Goal: Task Accomplishment & Management: Manage account settings

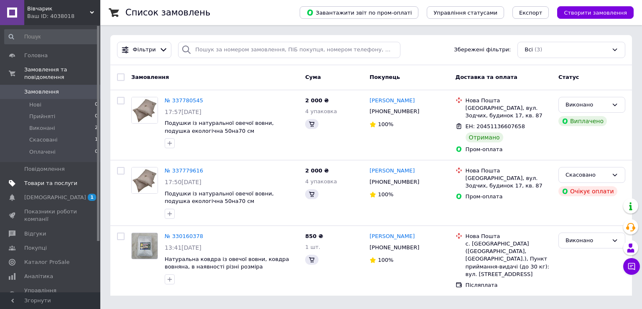
click at [49, 180] on span "Товари та послуги" at bounding box center [50, 184] width 53 height 8
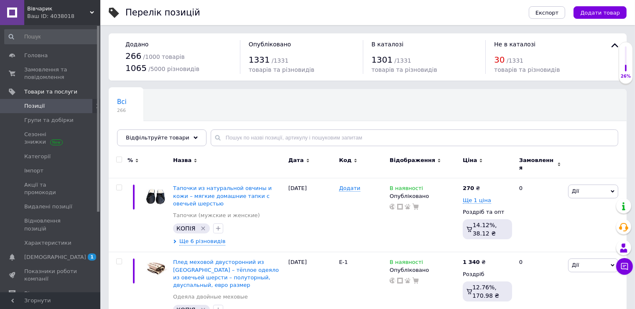
click at [48, 107] on span "Позиції" at bounding box center [50, 106] width 53 height 8
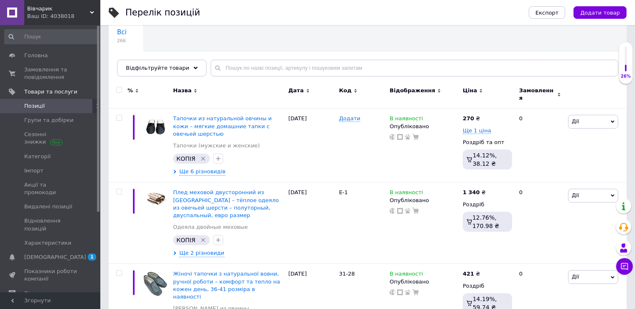
scroll to position [61, 0]
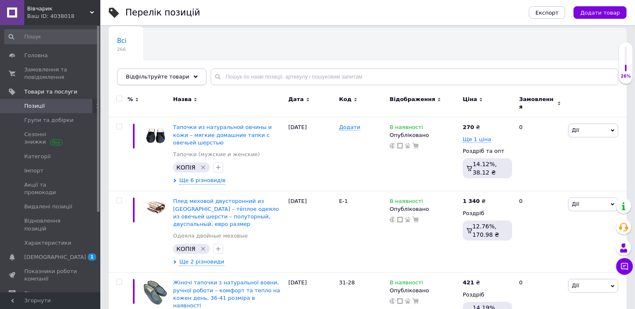
click at [193, 75] on icon at bounding box center [195, 77] width 4 height 4
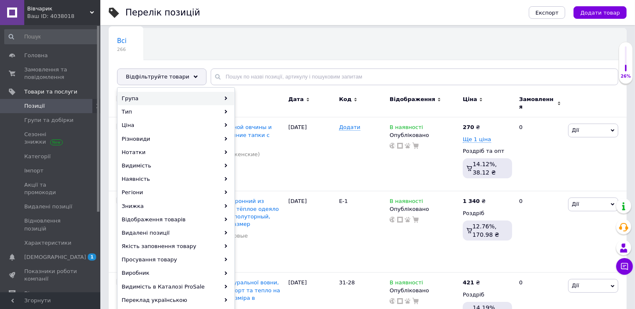
click at [195, 102] on div "Група" at bounding box center [176, 98] width 116 height 13
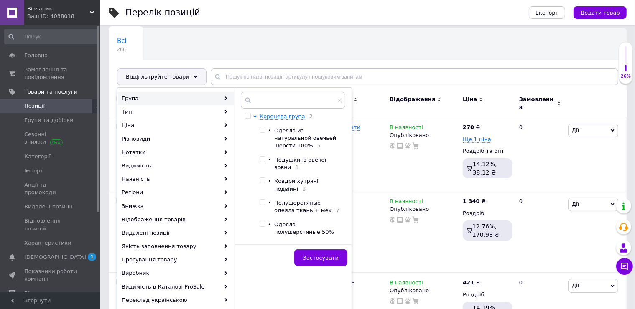
click at [343, 142] on div "[PERSON_NAME] група 2 • Одеяла из натуральной овечьей шерсти 100% 5 • Подушки і…" at bounding box center [293, 165] width 104 height 146
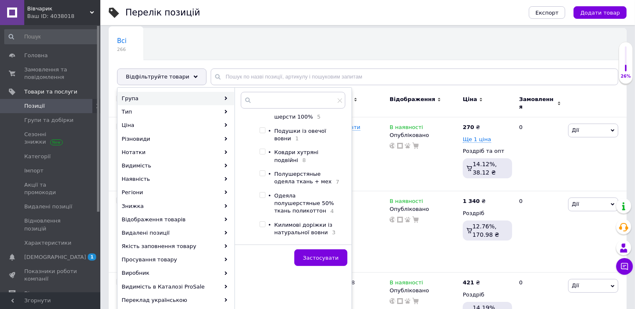
scroll to position [20, 0]
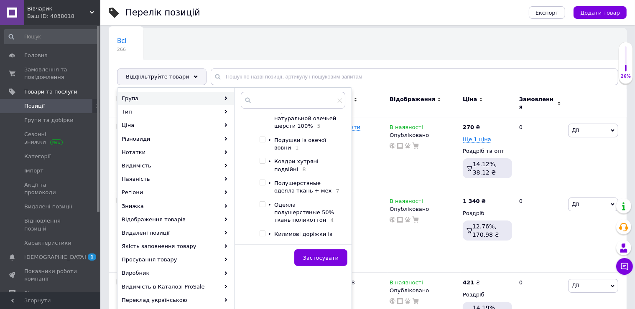
click at [262, 158] on input "checkbox" at bounding box center [261, 160] width 5 height 5
checkbox input "true"
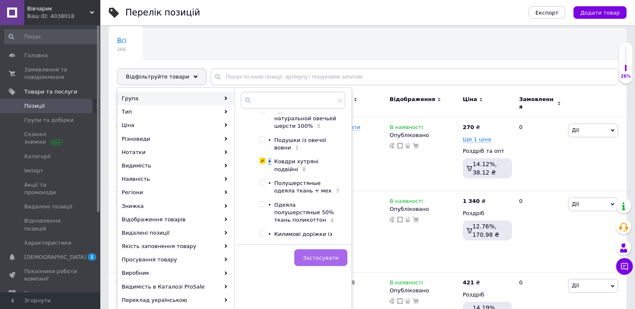
click at [306, 252] on button "Застосувати" at bounding box center [320, 257] width 53 height 17
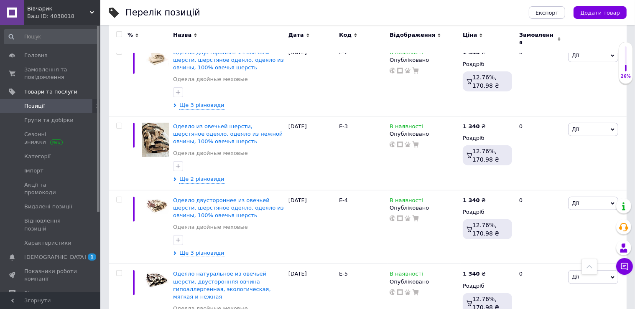
scroll to position [301, 0]
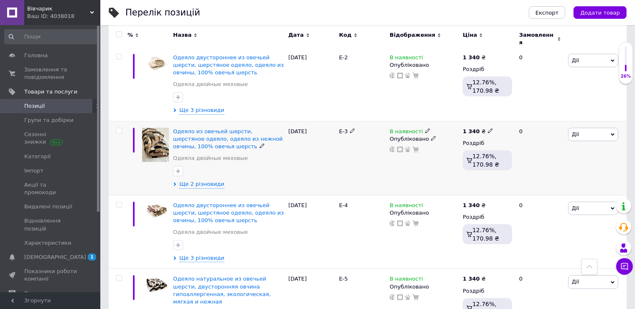
click at [120, 128] on input "checkbox" at bounding box center [118, 130] width 5 height 5
checkbox input "true"
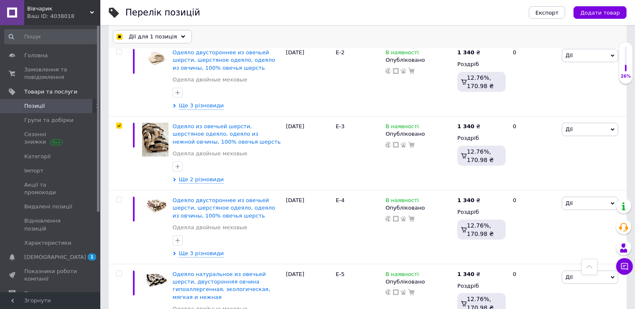
click at [164, 36] on span "Дії для 1 позиція" at bounding box center [153, 37] width 48 height 8
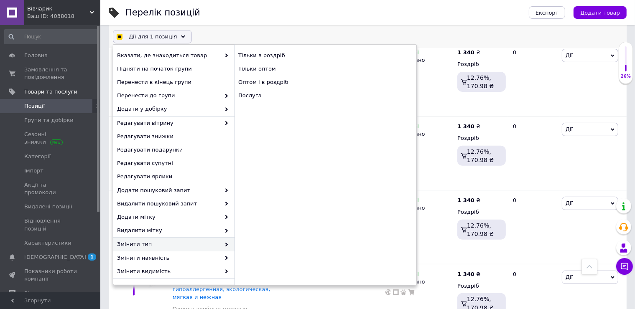
scroll to position [65, 0]
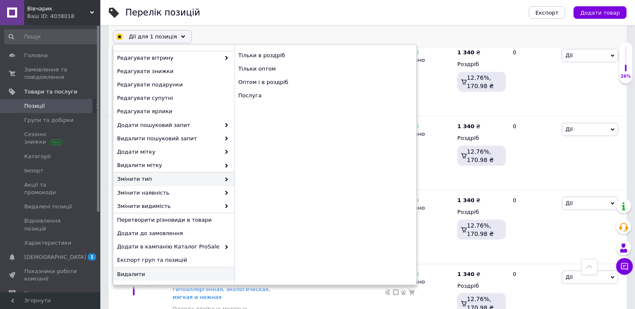
click at [181, 274] on span "Видалити" at bounding box center [173, 274] width 112 height 8
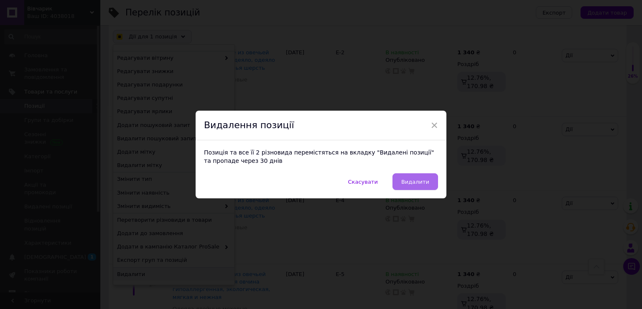
click at [421, 180] on span "Видалити" at bounding box center [415, 182] width 28 height 6
checkbox input "true"
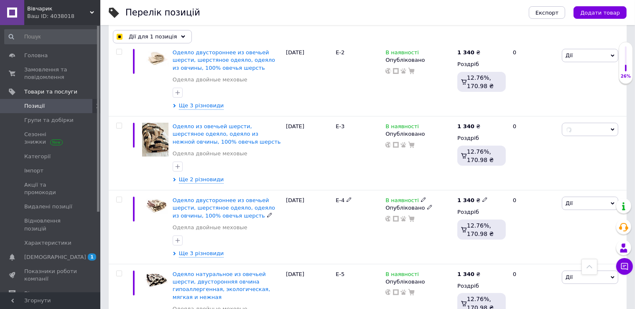
checkbox input "false"
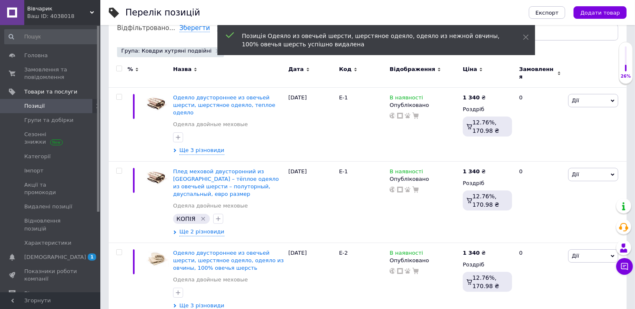
scroll to position [0, 0]
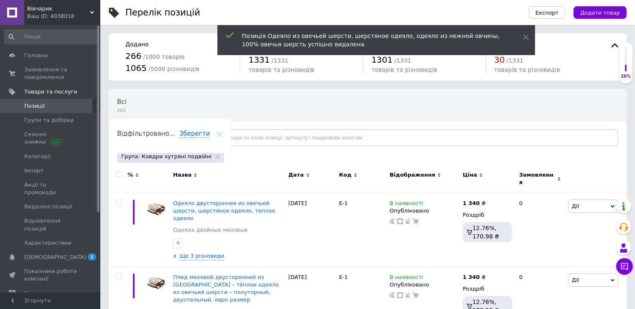
click at [44, 102] on link "Позиції" at bounding box center [51, 106] width 103 height 14
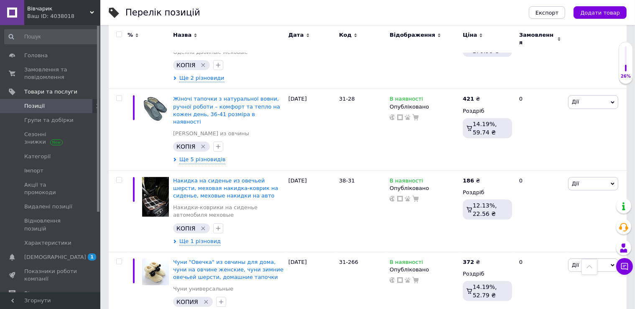
scroll to position [192, 0]
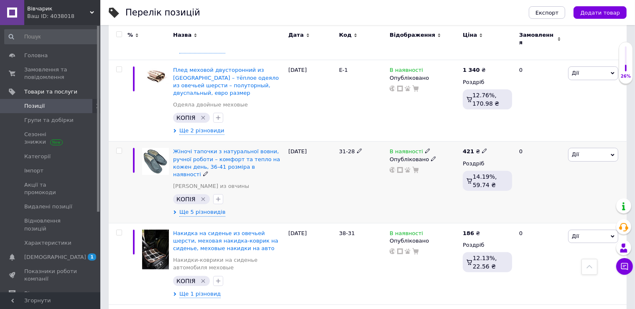
click at [118, 148] on input "checkbox" at bounding box center [118, 150] width 5 height 5
checkbox input "true"
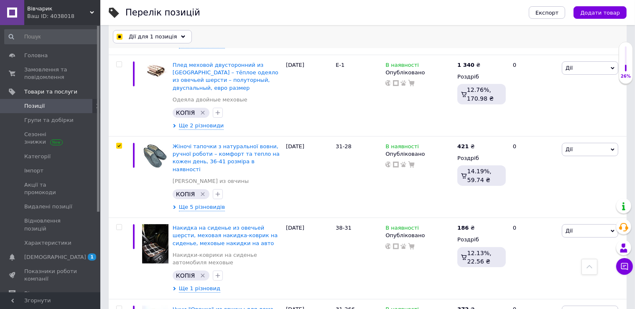
click at [154, 40] on span "Дії для 1 позиція" at bounding box center [153, 37] width 48 height 8
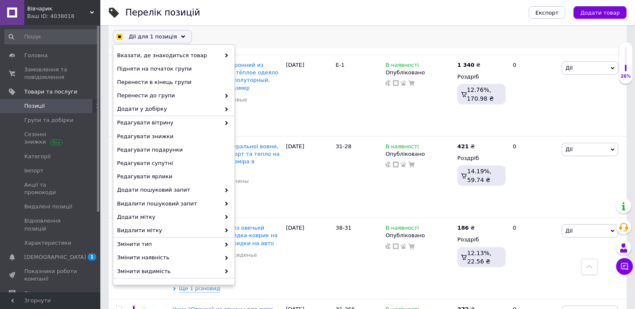
scroll to position [65, 0]
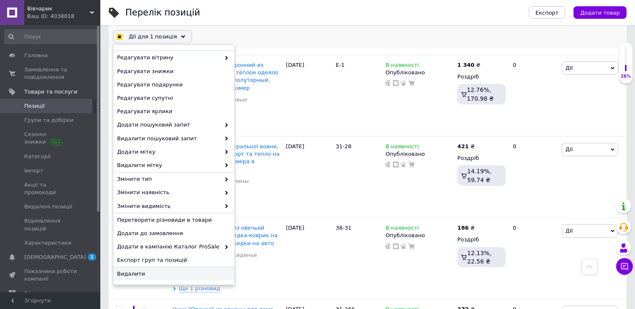
click at [188, 275] on span "Видалити" at bounding box center [173, 274] width 112 height 8
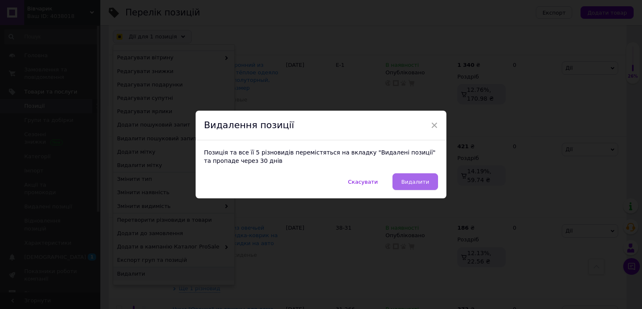
click at [419, 181] on span "Видалити" at bounding box center [415, 182] width 28 height 6
checkbox input "true"
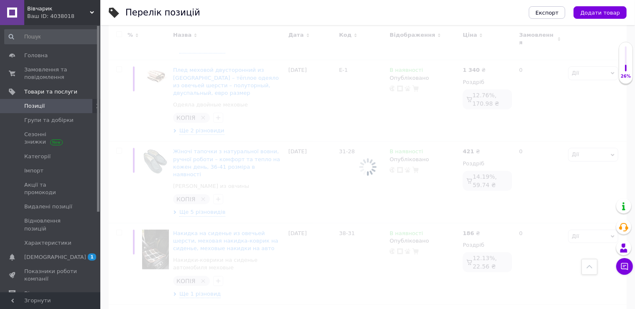
checkbox input "false"
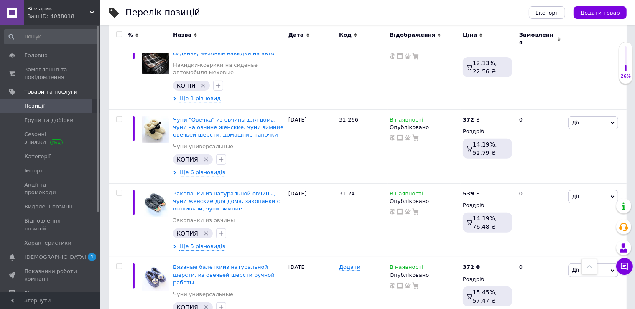
scroll to position [0, 0]
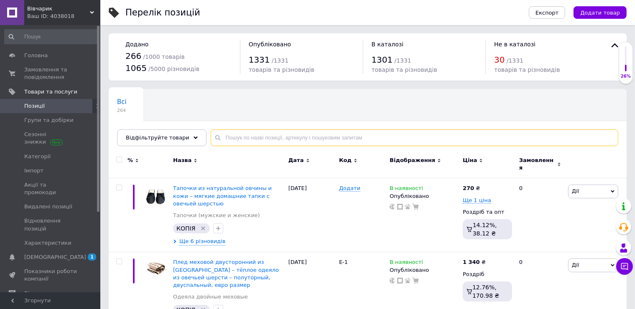
click at [247, 135] on input "text" at bounding box center [414, 138] width 407 height 17
type input "накидки"
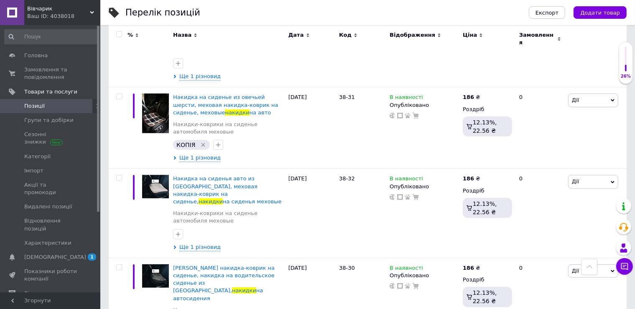
scroll to position [364, 0]
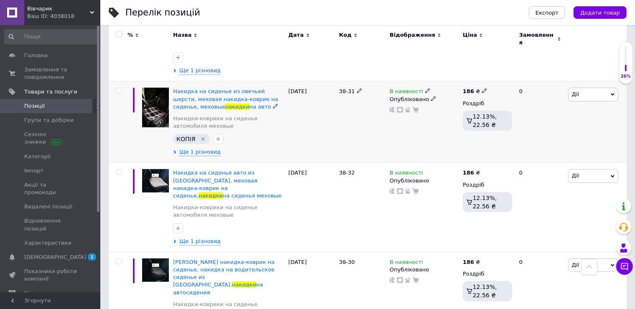
click at [118, 88] on input "checkbox" at bounding box center [118, 90] width 5 height 5
checkbox input "true"
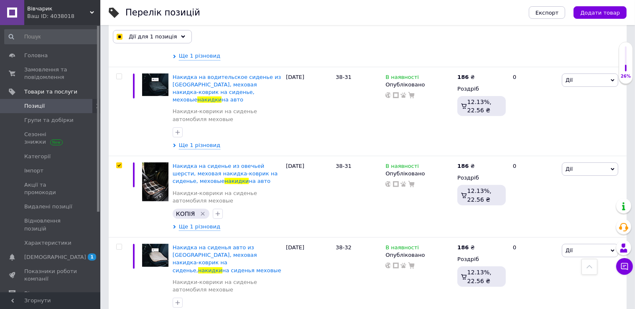
scroll to position [267, 0]
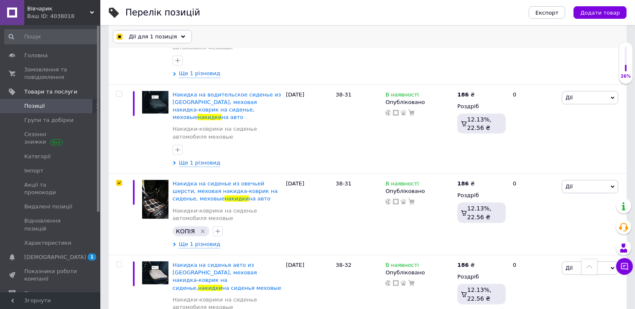
click at [172, 35] on div "Дії для 1 позиція" at bounding box center [152, 36] width 79 height 13
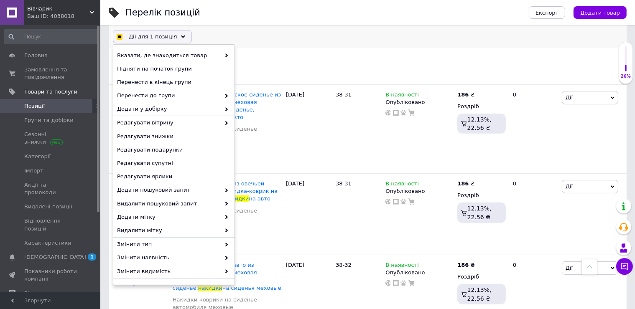
scroll to position [65, 0]
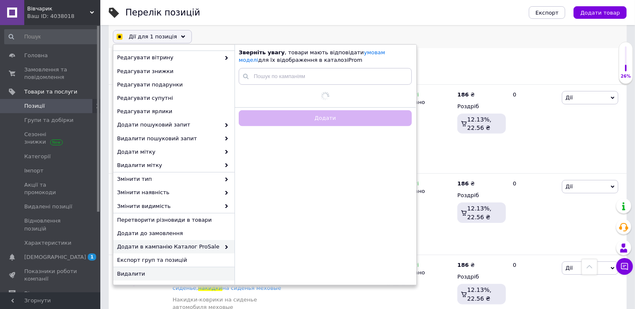
click at [139, 277] on span "Видалити" at bounding box center [173, 274] width 112 height 8
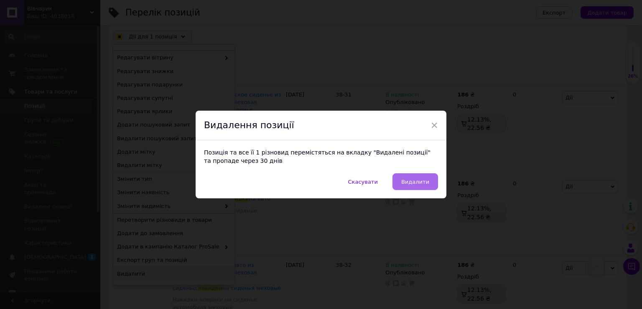
click at [413, 187] on button "Видалити" at bounding box center [415, 181] width 46 height 17
checkbox input "true"
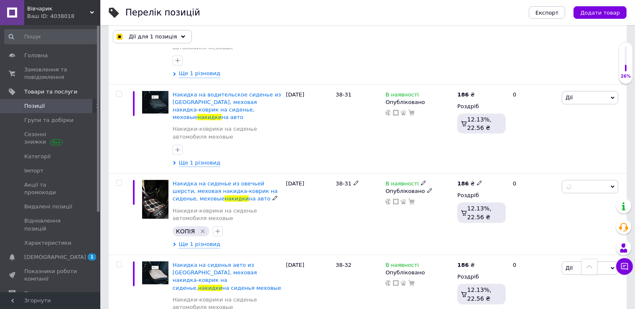
checkbox input "false"
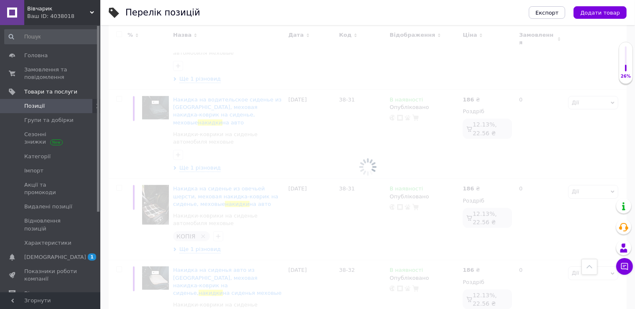
drag, startPoint x: 413, startPoint y: 187, endPoint x: 427, endPoint y: 115, distance: 73.7
click at [427, 115] on div at bounding box center [367, 167] width 534 height 284
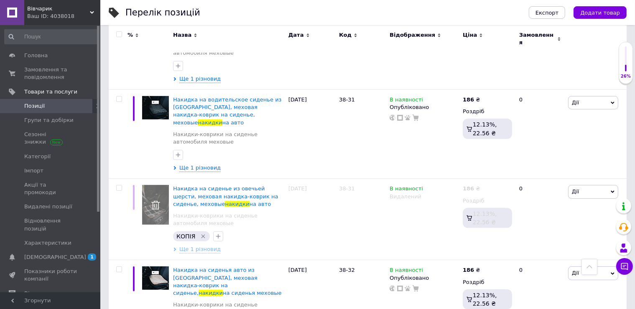
click at [34, 110] on link "Позиції" at bounding box center [51, 106] width 103 height 14
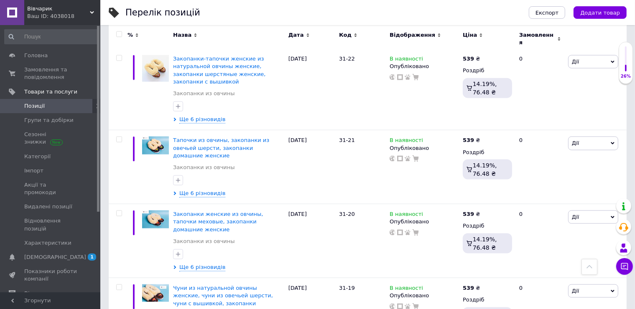
scroll to position [7389, 0]
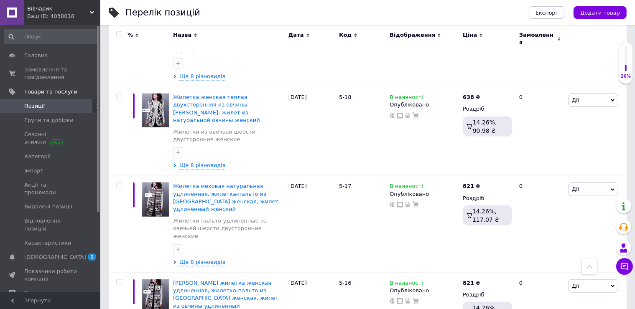
scroll to position [7459, 0]
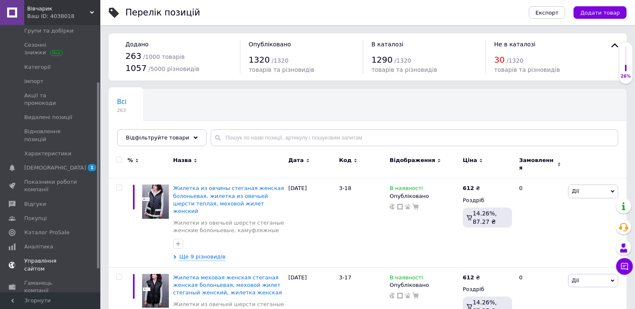
drag, startPoint x: 98, startPoint y: 184, endPoint x: 82, endPoint y: 248, distance: 65.9
click at [82, 248] on div "Головна Замовлення та повідомлення 0 0 Товари та послуги Позиції Групи та добір…" at bounding box center [50, 158] width 100 height 267
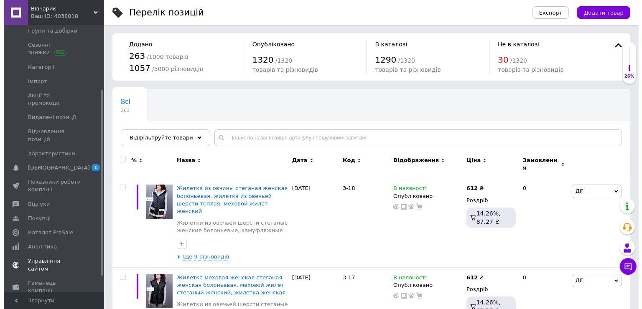
scroll to position [92, 0]
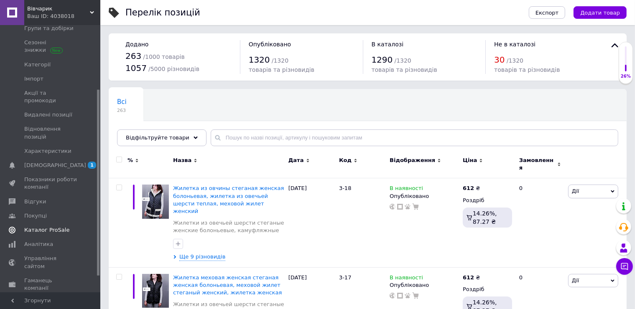
click at [50, 226] on span "Каталог ProSale" at bounding box center [46, 230] width 45 height 8
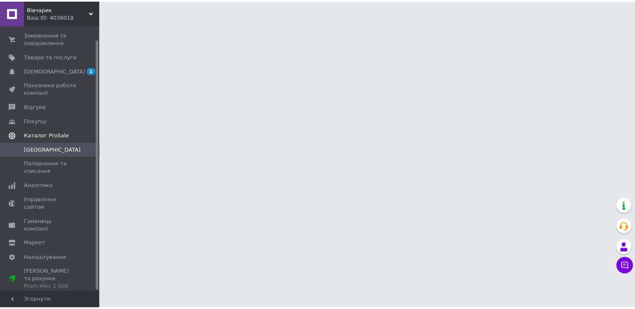
scroll to position [15, 0]
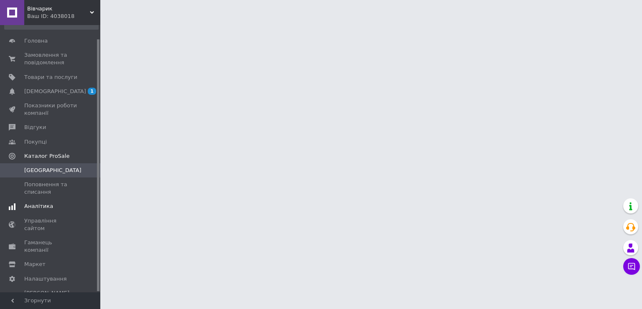
click at [32, 210] on span "Аналітика" at bounding box center [38, 207] width 29 height 8
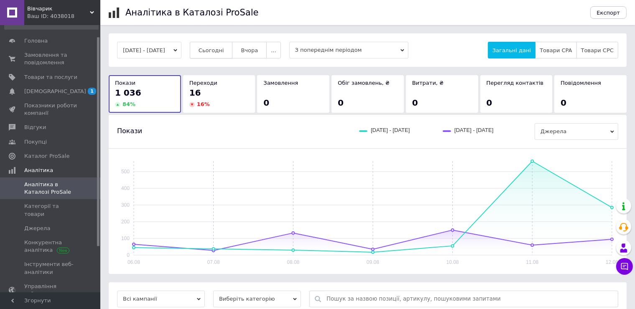
click at [226, 54] on button "Сьогодні" at bounding box center [211, 50] width 43 height 17
